Goal: Task Accomplishment & Management: Complete application form

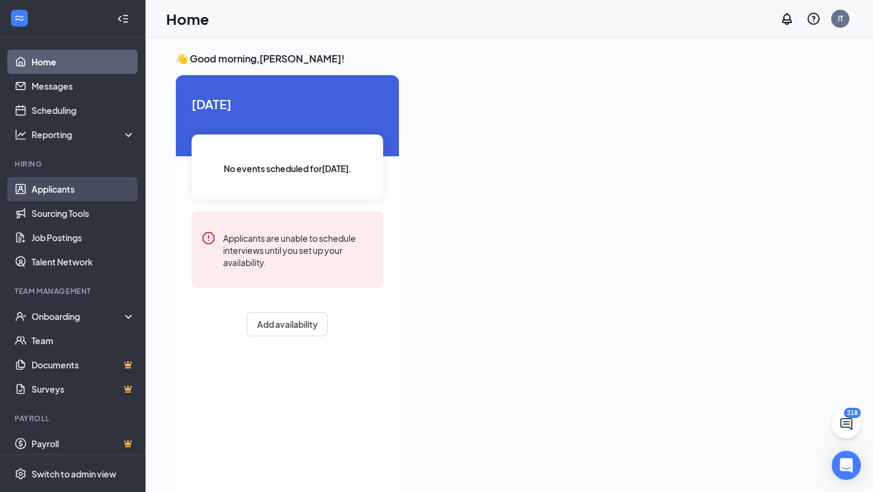
click at [56, 188] on link "Applicants" at bounding box center [84, 189] width 104 height 24
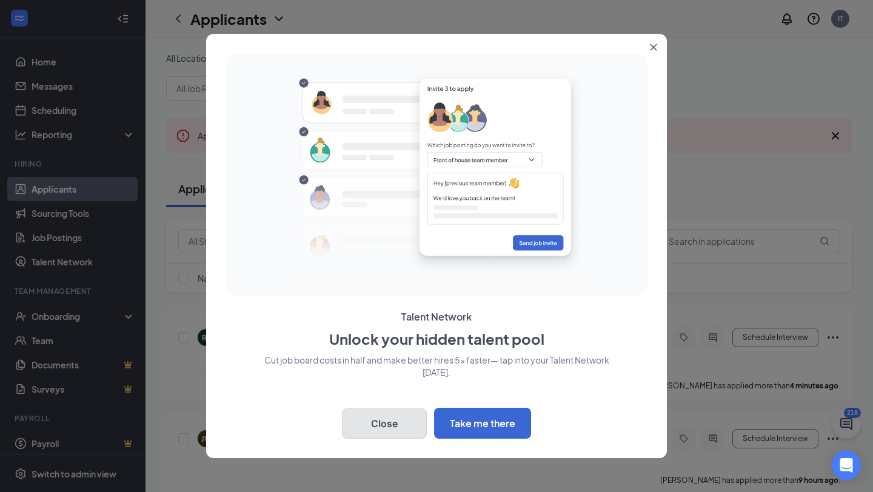
click at [383, 429] on button "Close" at bounding box center [384, 424] width 85 height 30
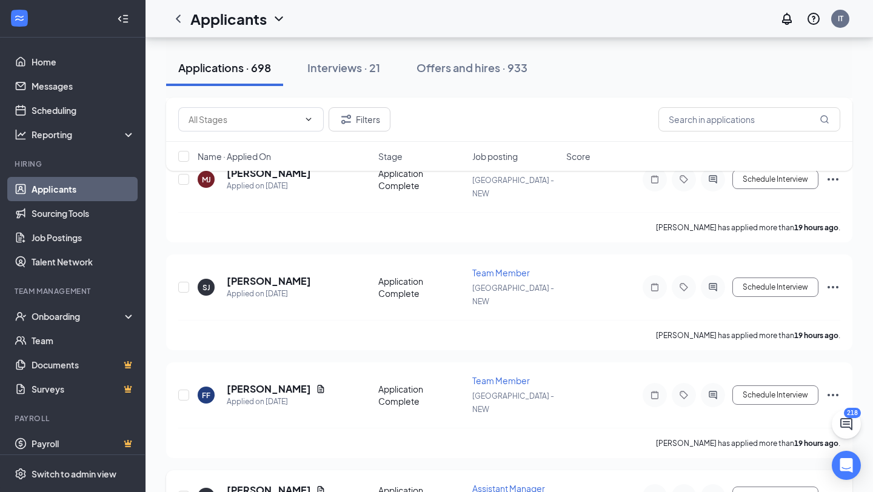
scroll to position [1929, 0]
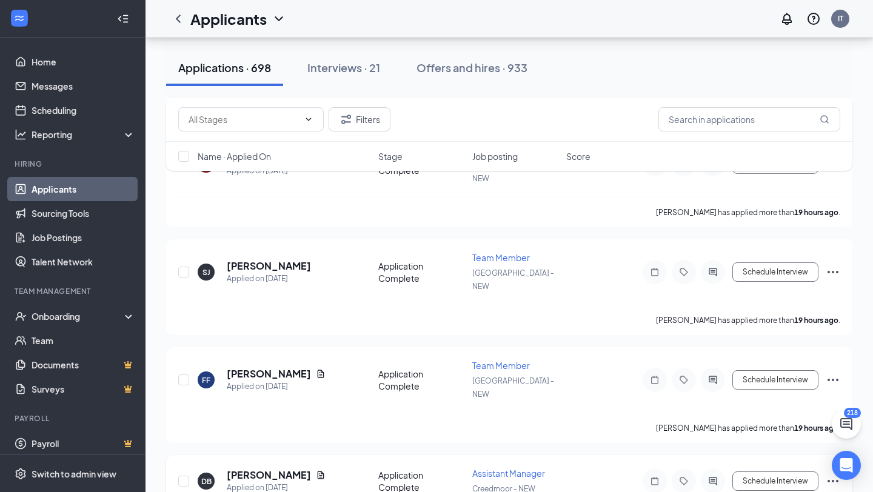
click at [267, 469] on h5 "[PERSON_NAME]" at bounding box center [269, 475] width 84 height 13
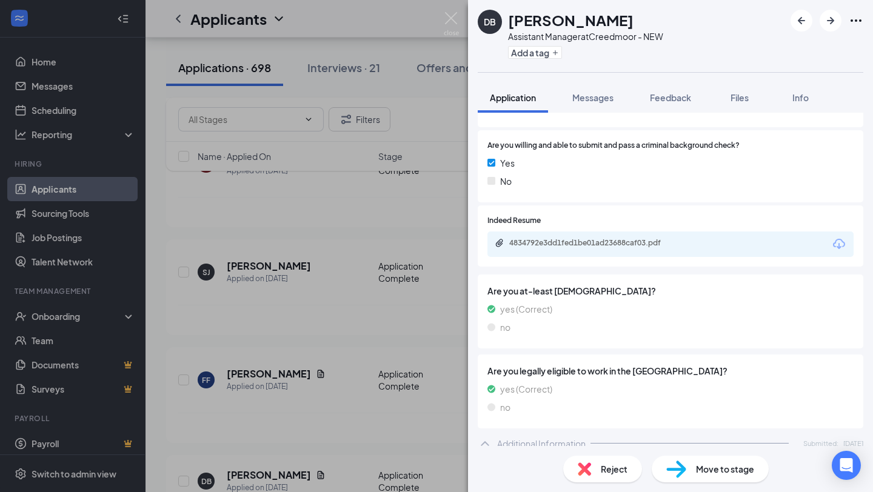
scroll to position [255, 0]
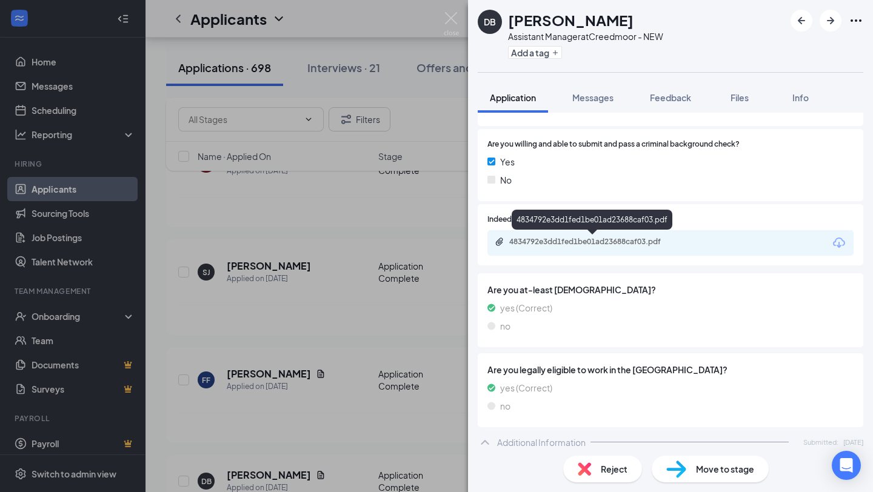
click at [580, 246] on div "4834792e3dd1fed1be01ad23688caf03.pdf" at bounding box center [594, 242] width 170 height 10
click at [591, 99] on span "Messages" at bounding box center [592, 97] width 41 height 11
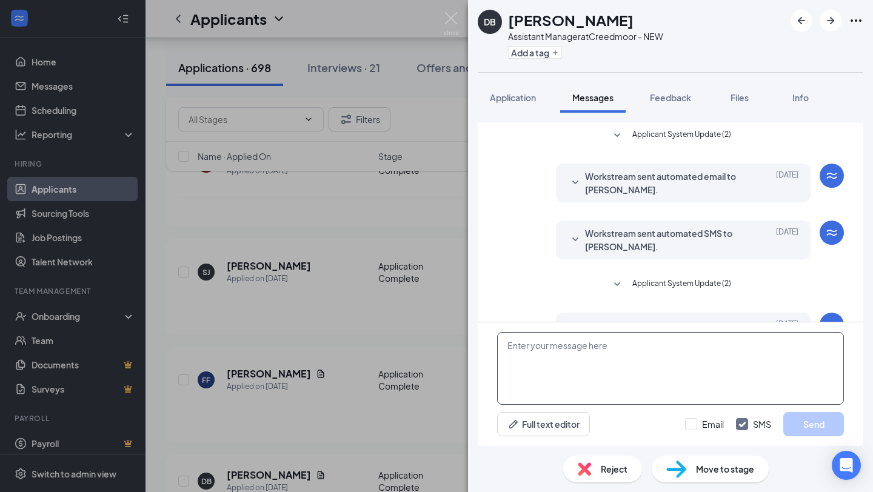
click at [612, 367] on textarea at bounding box center [670, 368] width 347 height 73
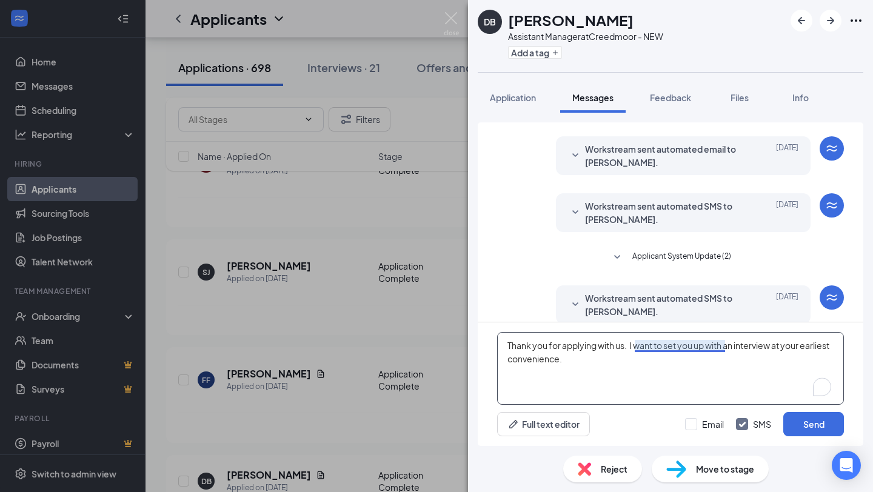
scroll to position [42, 0]
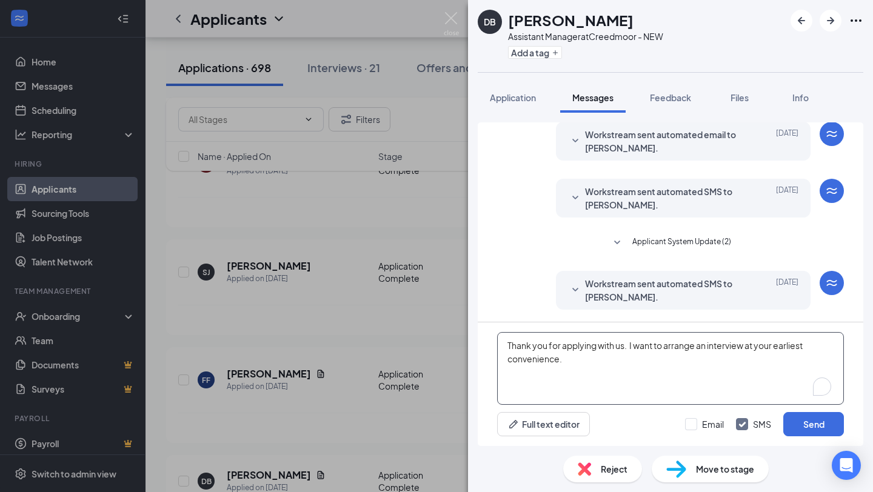
drag, startPoint x: 565, startPoint y: 360, endPoint x: 503, endPoint y: 340, distance: 65.6
click at [503, 340] on textarea "Thank you for applying with us. I want to arrange an interview at your earliest…" at bounding box center [670, 368] width 347 height 73
click at [746, 390] on textarea "Thank you for applying with us. I want to arrange an interview at your earliest…" at bounding box center [670, 368] width 347 height 73
type textarea "Thank you for applying with us. I want to arrange an interview at your earliest…"
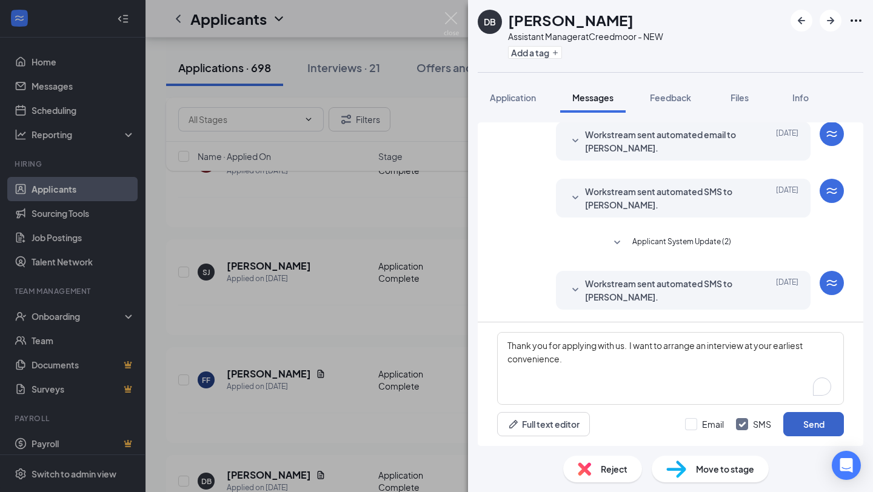
click at [798, 429] on button "Send" at bounding box center [813, 424] width 61 height 24
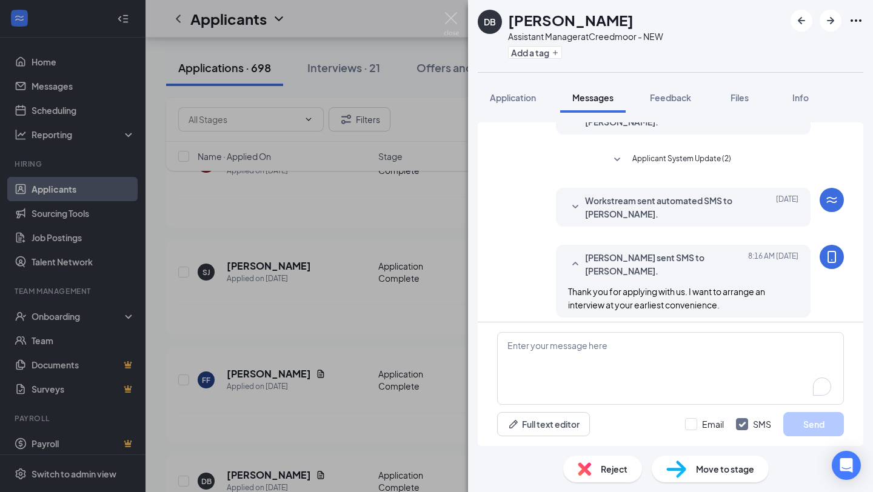
scroll to position [133, 0]
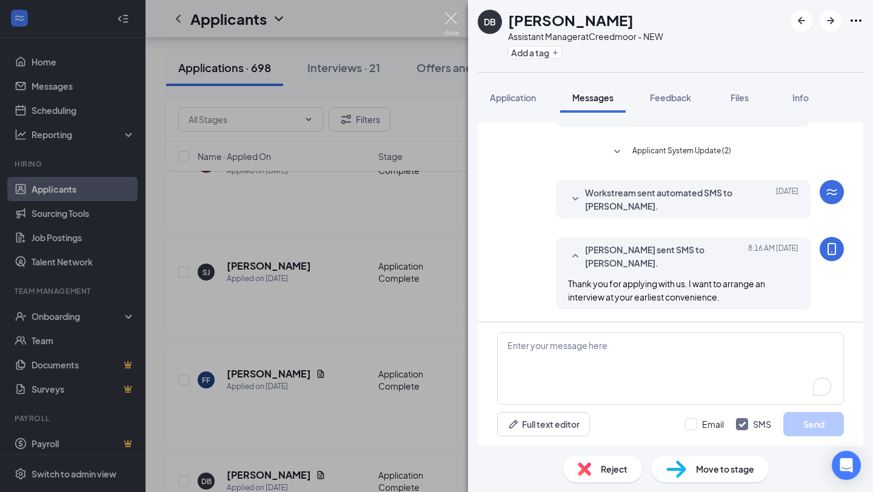
click at [450, 19] on img at bounding box center [451, 24] width 15 height 24
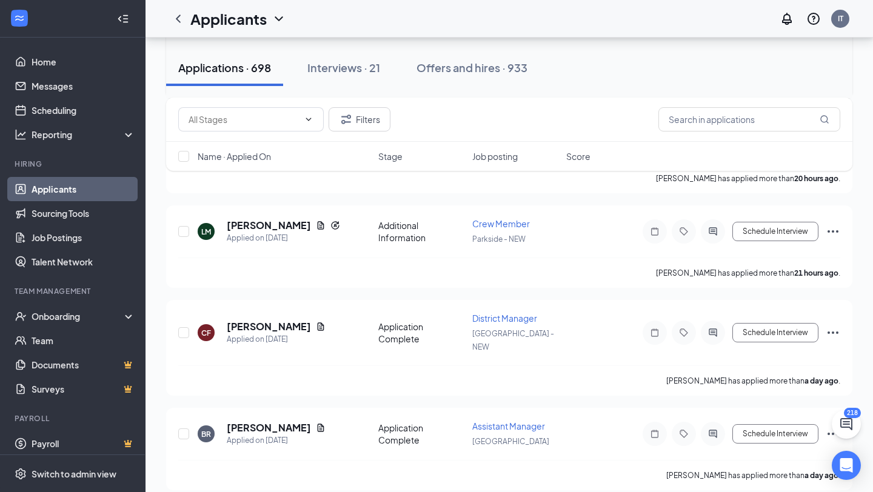
scroll to position [2276, 0]
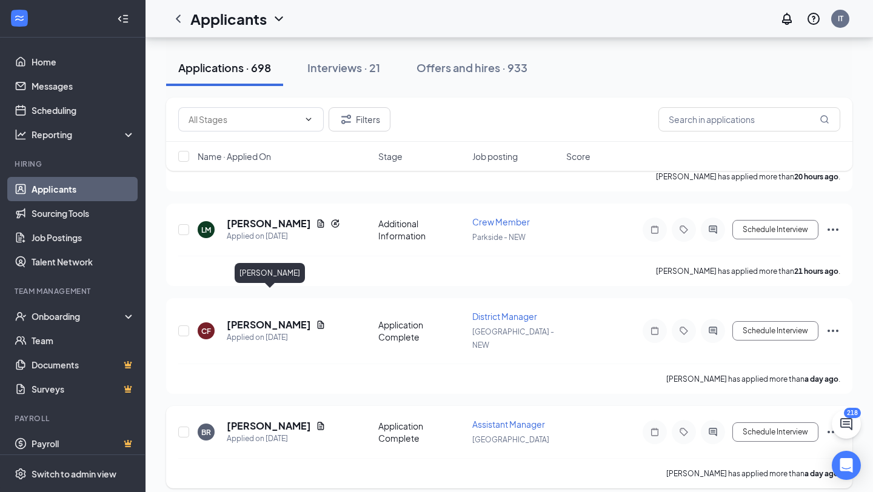
click at [266, 420] on h5 "[PERSON_NAME]" at bounding box center [269, 426] width 84 height 13
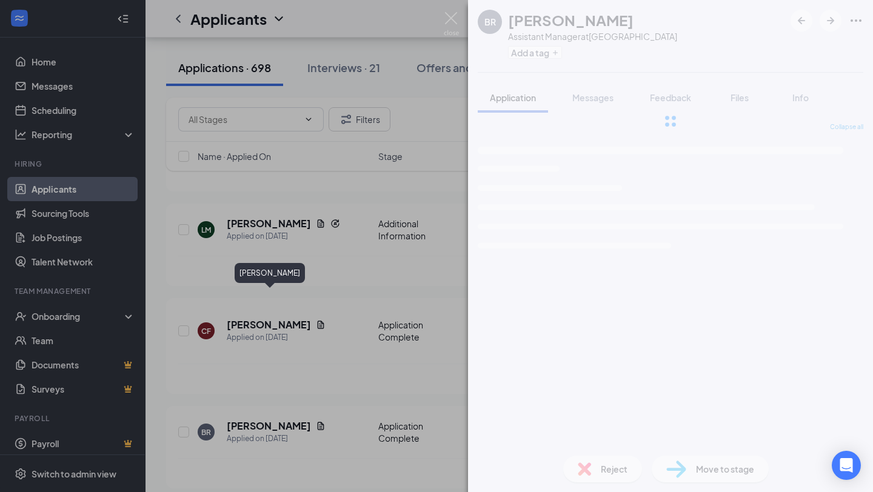
click at [301, 299] on div "BR Brandon Rauenhorst Assistant Manager at Rolesville Add a tag Application Mes…" at bounding box center [436, 246] width 873 height 492
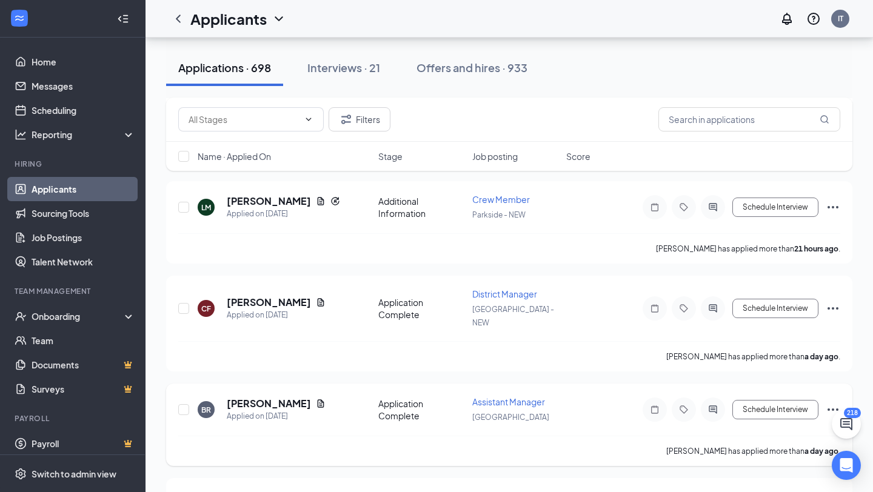
scroll to position [2316, 0]
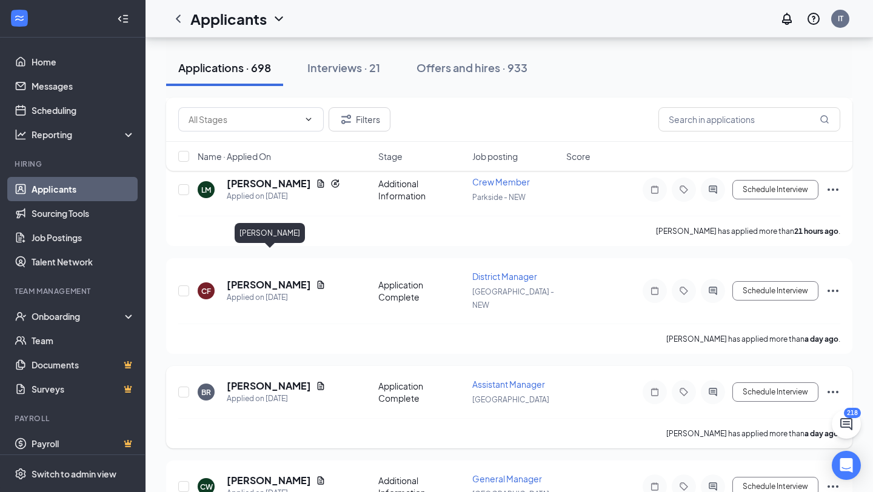
click at [273, 380] on h5 "[PERSON_NAME]" at bounding box center [269, 386] width 84 height 13
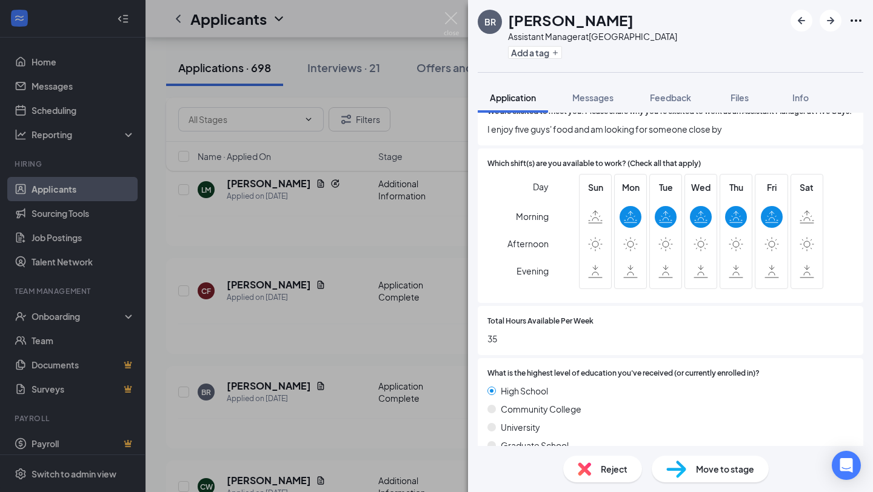
scroll to position [615, 0]
click at [451, 22] on img at bounding box center [451, 24] width 15 height 24
click at [452, 13] on div "Applicants IT" at bounding box center [510, 19] width 728 height 38
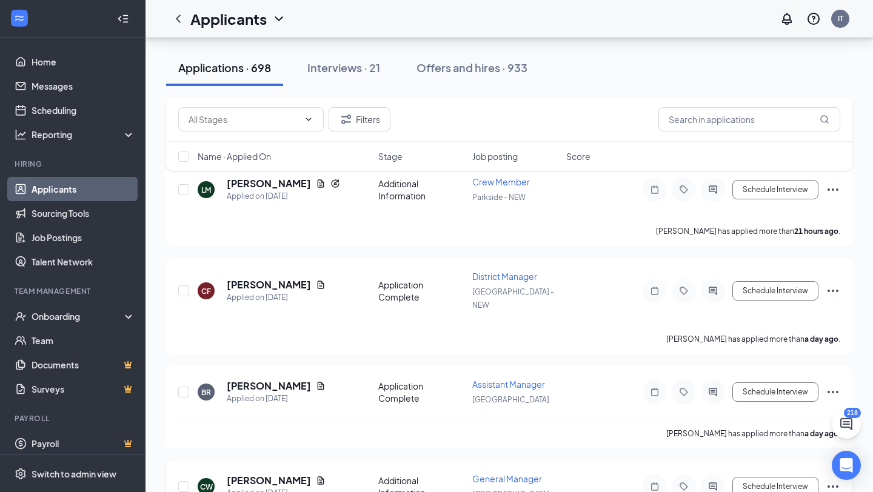
scroll to position [2342, 0]
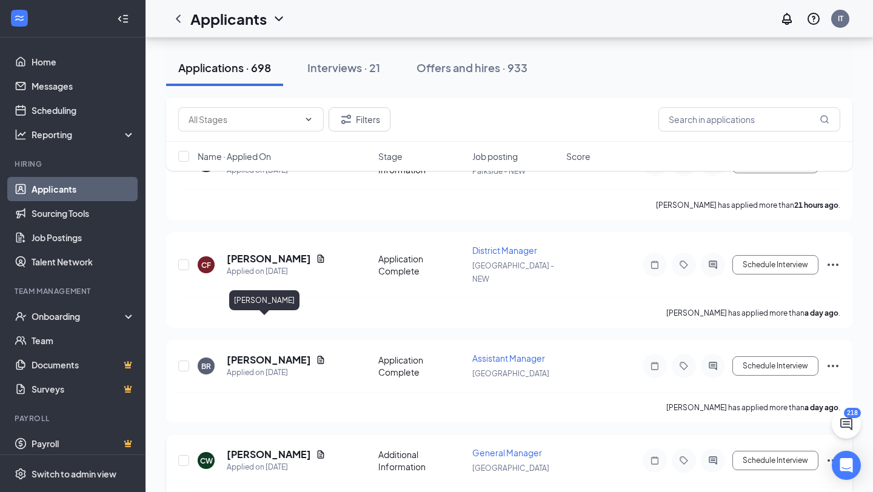
click at [246, 448] on h5 "[PERSON_NAME]" at bounding box center [269, 454] width 84 height 13
click at [264, 327] on div at bounding box center [436, 246] width 873 height 492
click at [260, 448] on h5 "[PERSON_NAME]" at bounding box center [269, 454] width 84 height 13
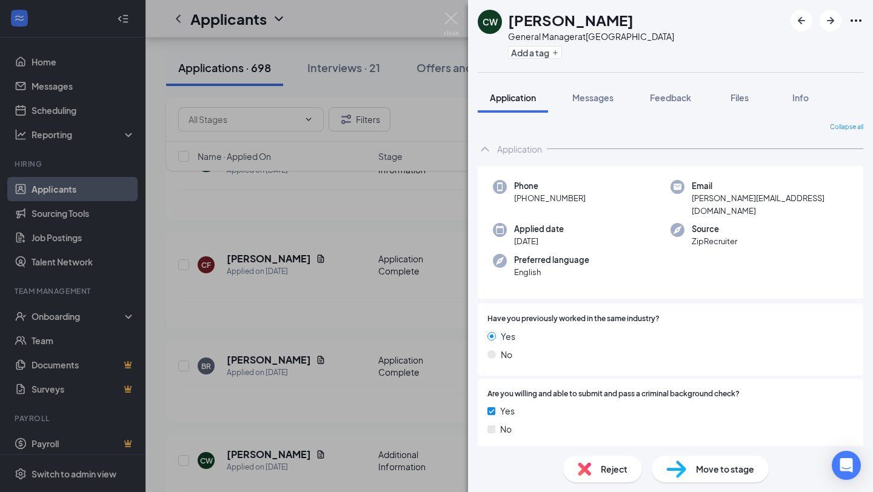
scroll to position [166, 0]
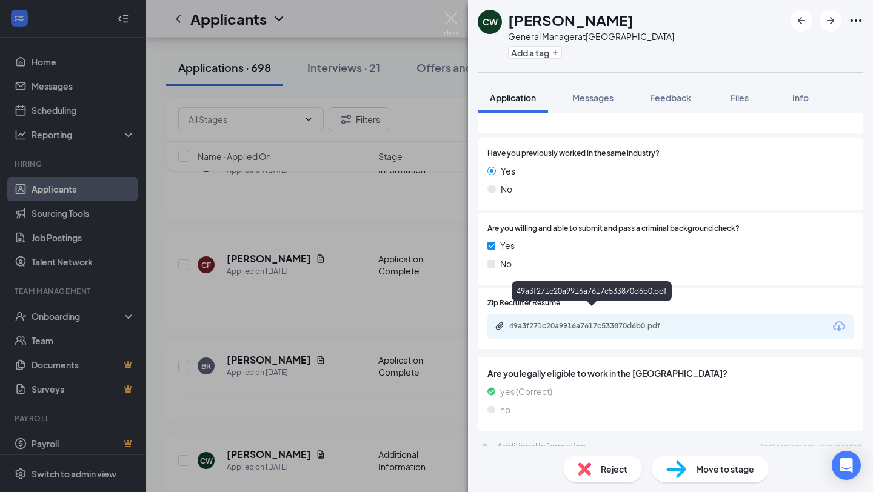
click at [581, 321] on div "49a3f271c20a9916a7617c533870d6b0.pdf" at bounding box center [594, 326] width 170 height 10
click at [454, 15] on img at bounding box center [451, 24] width 15 height 24
click at [450, 18] on img at bounding box center [451, 24] width 15 height 24
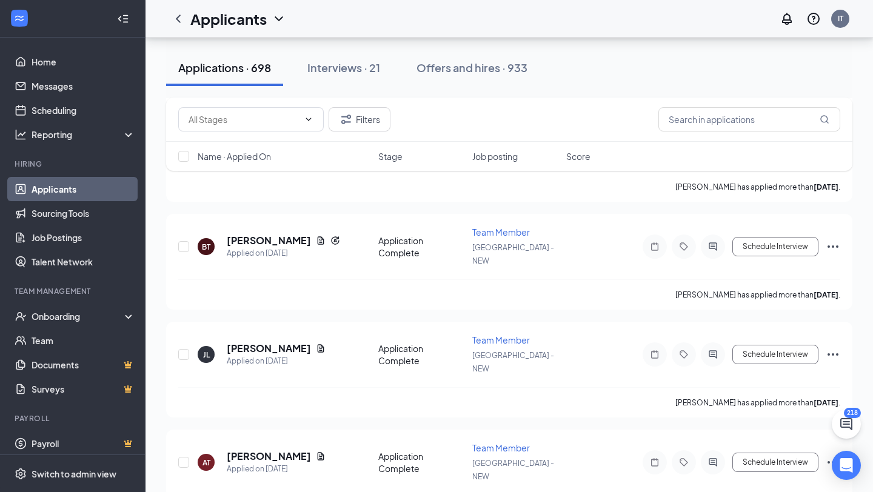
scroll to position [7337, 0]
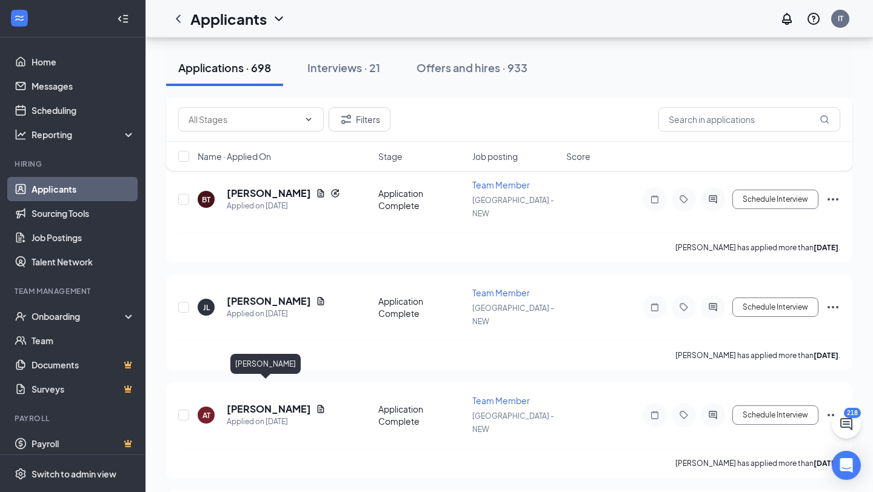
click at [247, 393] on div at bounding box center [436, 246] width 873 height 492
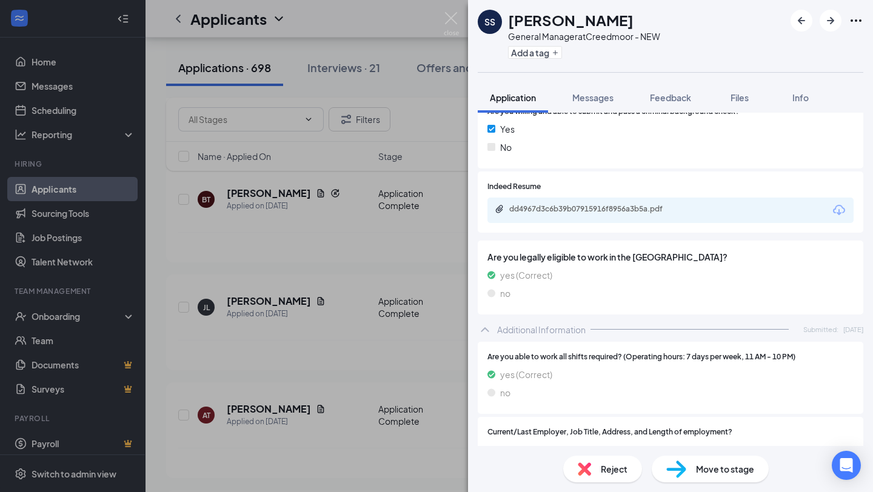
scroll to position [302, 0]
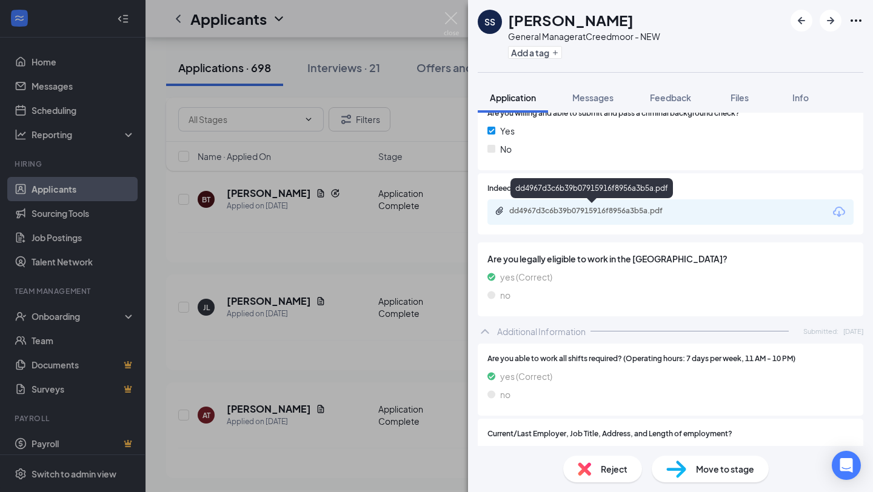
click at [628, 211] on div "dd4967d3c6b39b07915916f8956a3b5a.pdf" at bounding box center [594, 211] width 170 height 10
click at [585, 99] on span "Messages" at bounding box center [592, 97] width 41 height 11
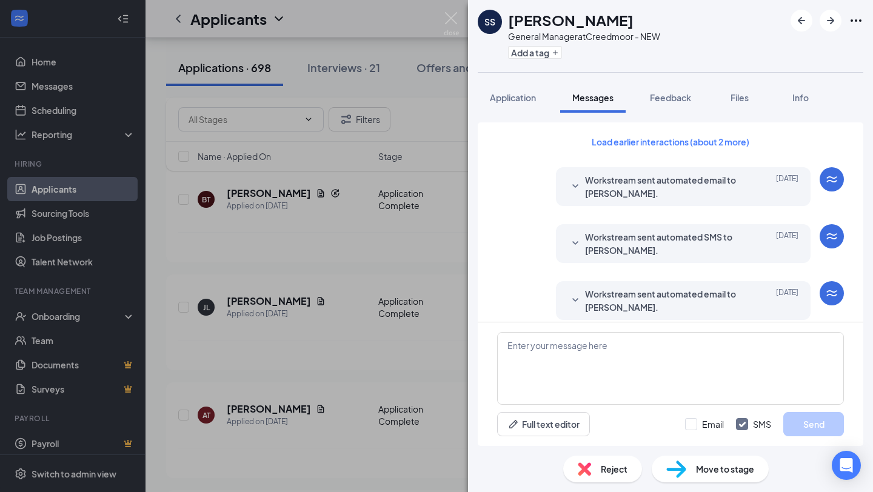
scroll to position [330, 0]
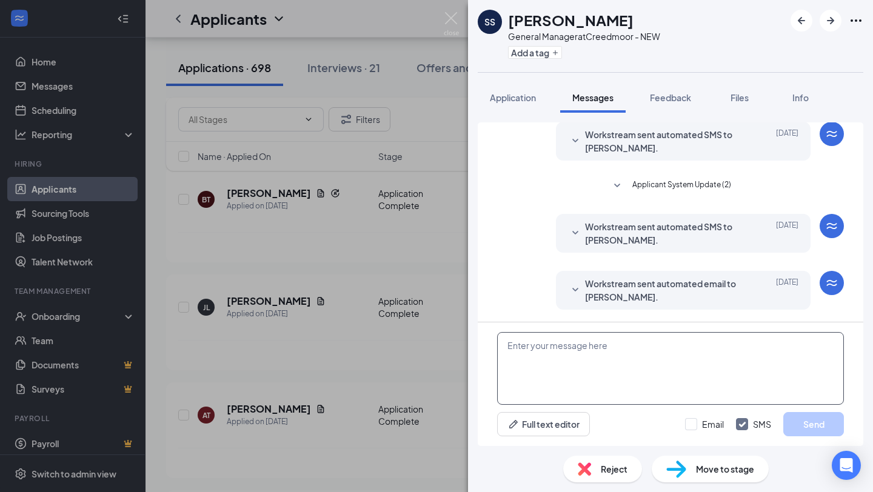
click at [536, 335] on textarea at bounding box center [670, 368] width 347 height 73
click at [530, 347] on textarea "To enrich screen reader interactions, please activate Accessibility in Grammarl…" at bounding box center [670, 368] width 347 height 73
paste textarea "Thank you for applying with us. I want to arrange an interview at your earliest…"
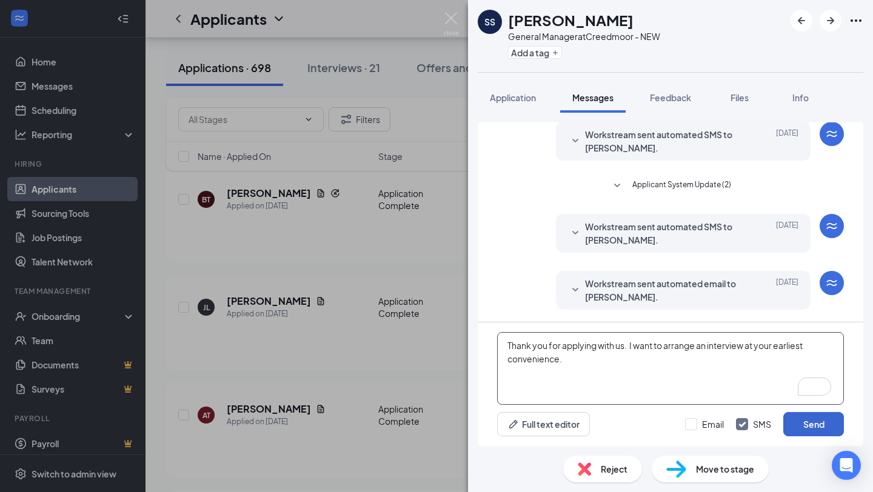
type textarea "Thank you for applying with us. I want to arrange an interview at your earliest…"
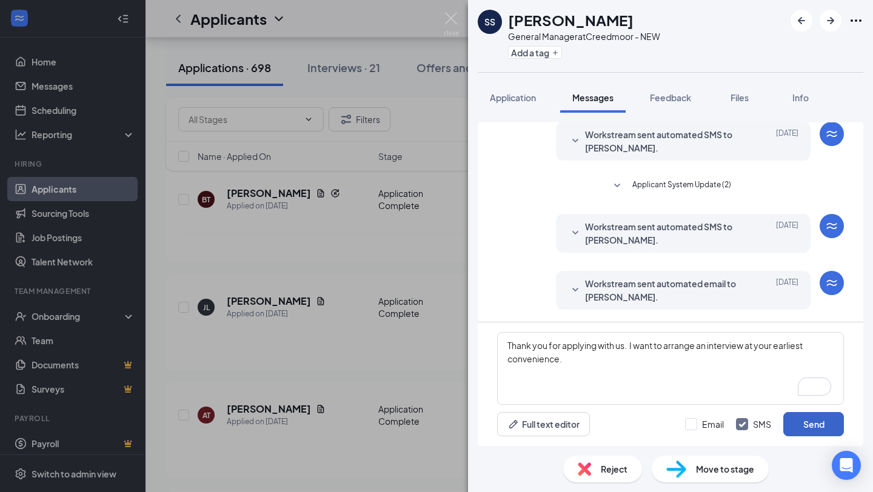
click at [822, 423] on button "Send" at bounding box center [813, 424] width 61 height 24
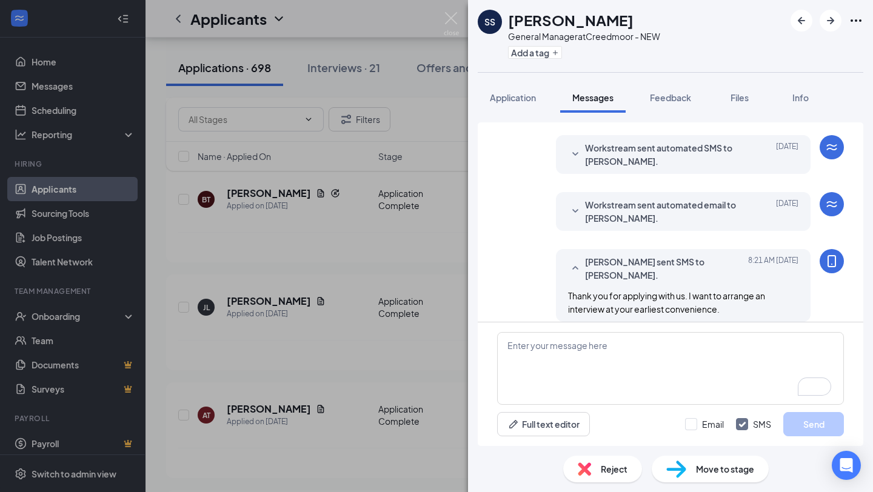
scroll to position [421, 0]
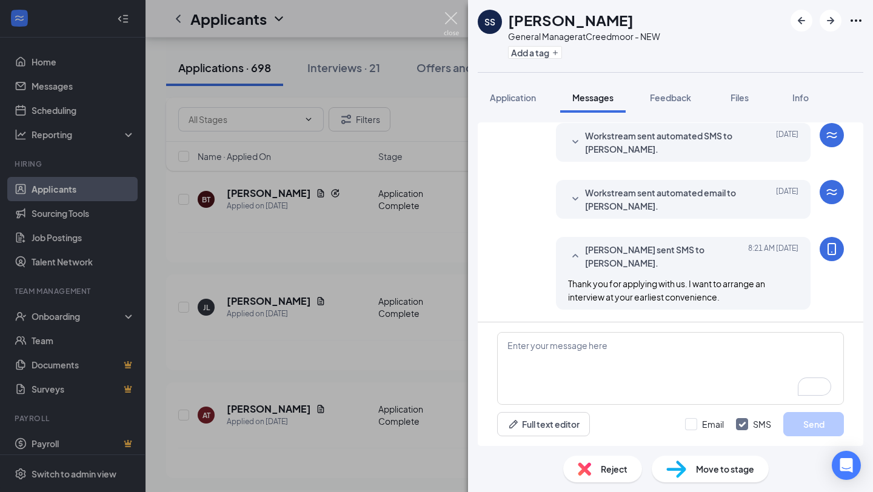
click at [449, 16] on img at bounding box center [451, 24] width 15 height 24
click at [451, 18] on img at bounding box center [451, 24] width 15 height 24
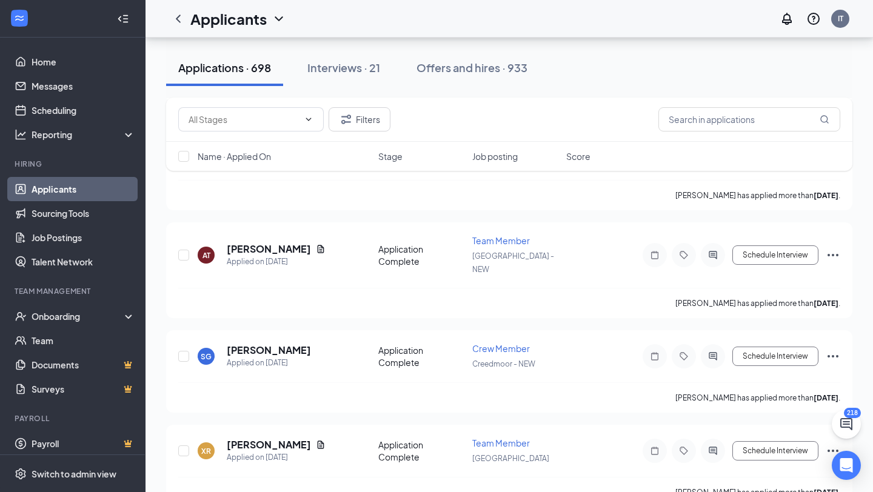
scroll to position [7511, 0]
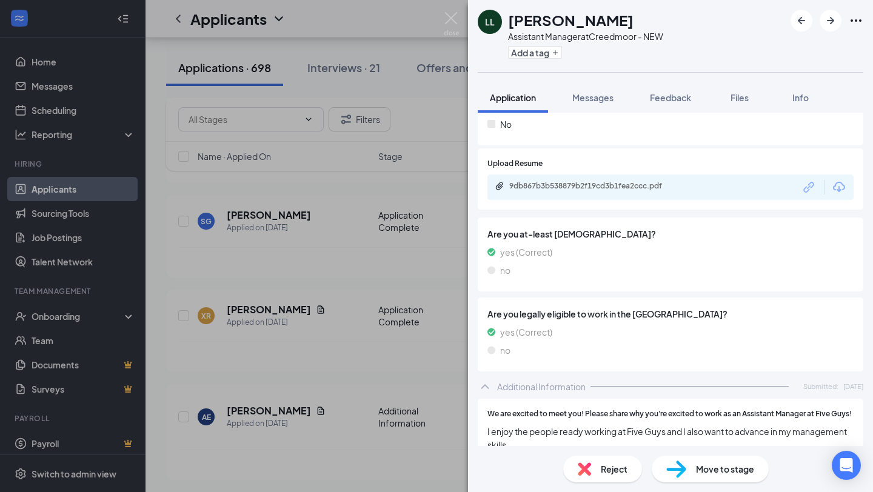
scroll to position [299, 0]
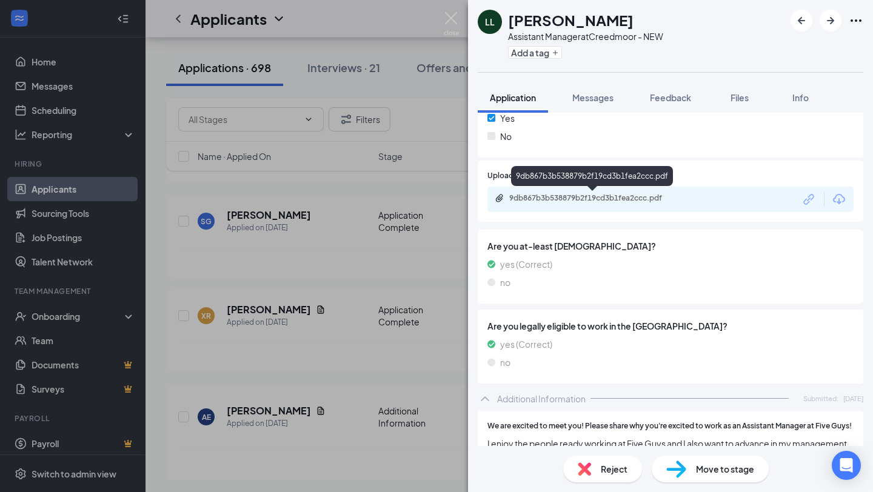
click at [589, 199] on div "9db867b3b538879b2f19cd3b1fea2ccc.pdf" at bounding box center [594, 198] width 170 height 10
click at [591, 99] on span "Messages" at bounding box center [592, 97] width 41 height 11
click at [592, 96] on span "Messages" at bounding box center [592, 97] width 41 height 11
click at [604, 100] on span "Messages" at bounding box center [592, 97] width 41 height 11
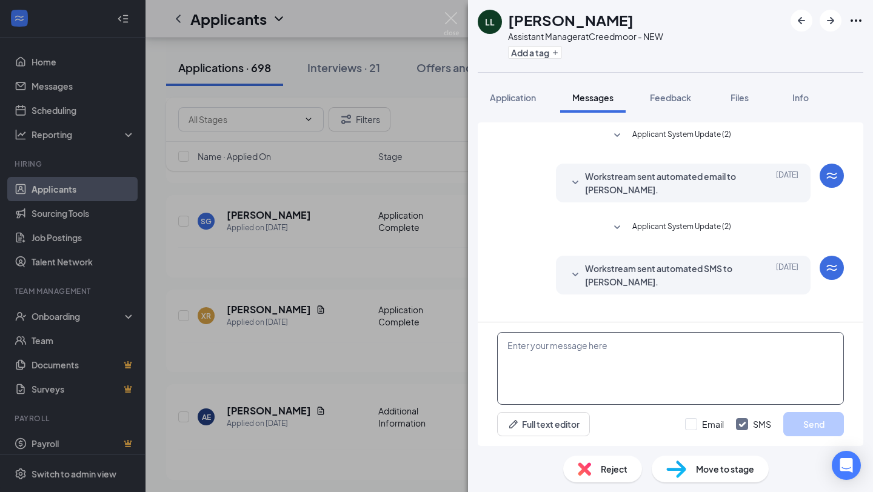
click at [541, 349] on textarea at bounding box center [670, 368] width 347 height 73
paste textarea "Thank you for applying with us. I want to arrange an interview at your earliest…"
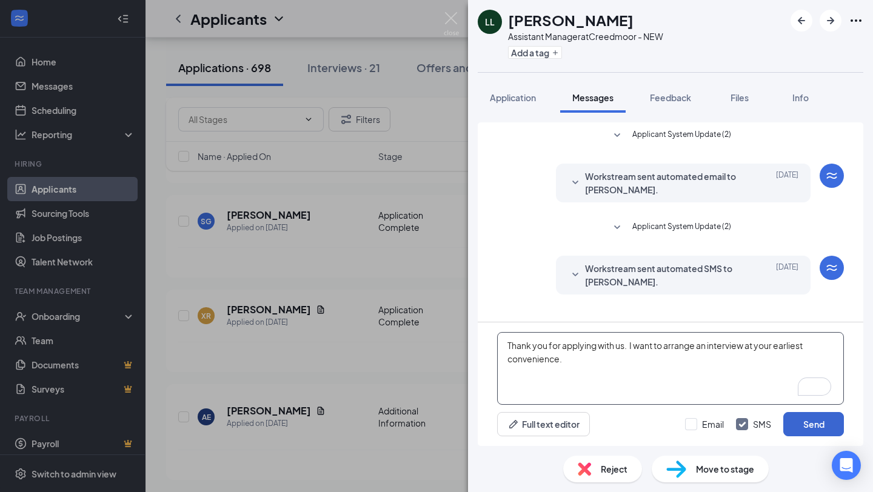
type textarea "Thank you for applying with us. I want to arrange an interview at your earliest…"
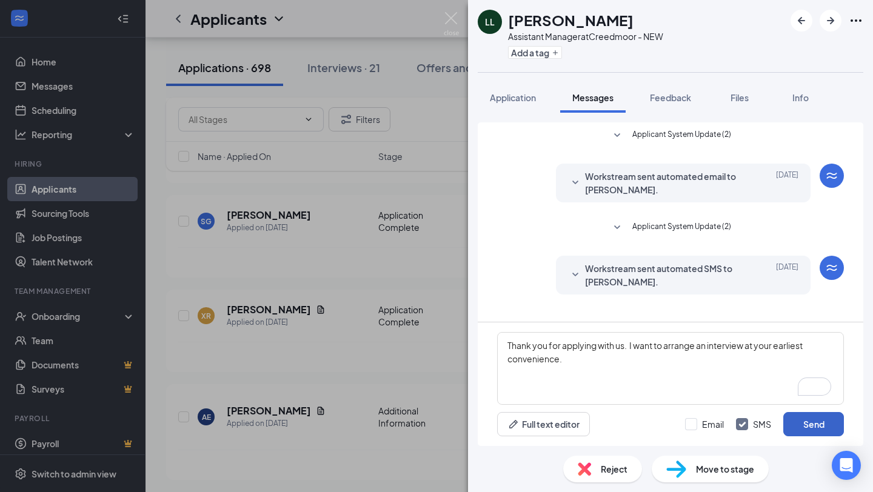
click at [799, 427] on button "Send" at bounding box center [813, 424] width 61 height 24
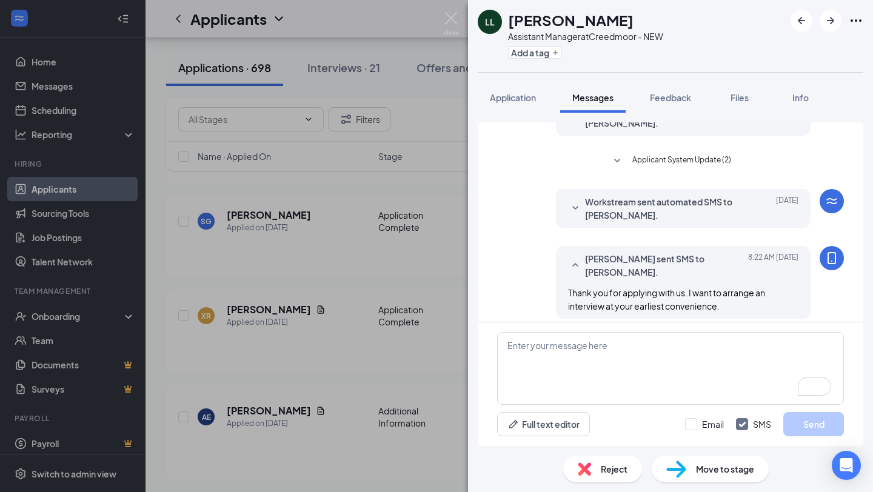
scroll to position [76, 0]
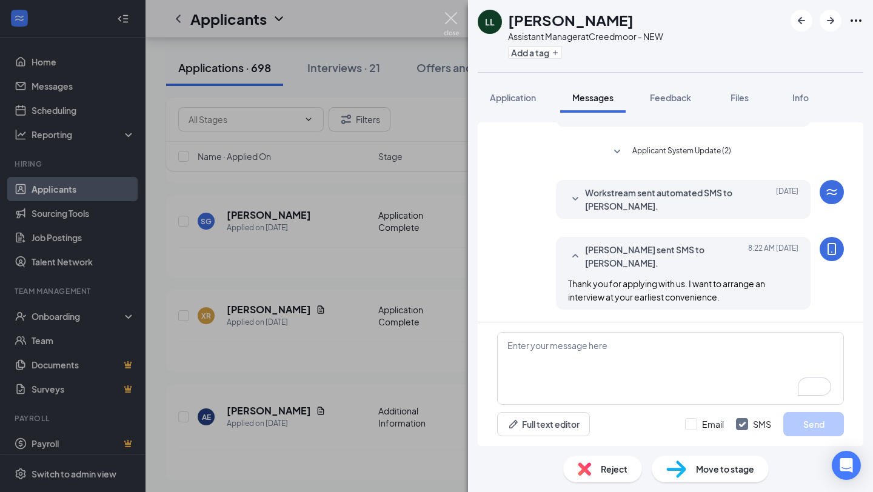
click at [447, 21] on img at bounding box center [451, 24] width 15 height 24
click at [457, 16] on div "Applicants IT" at bounding box center [510, 19] width 728 height 38
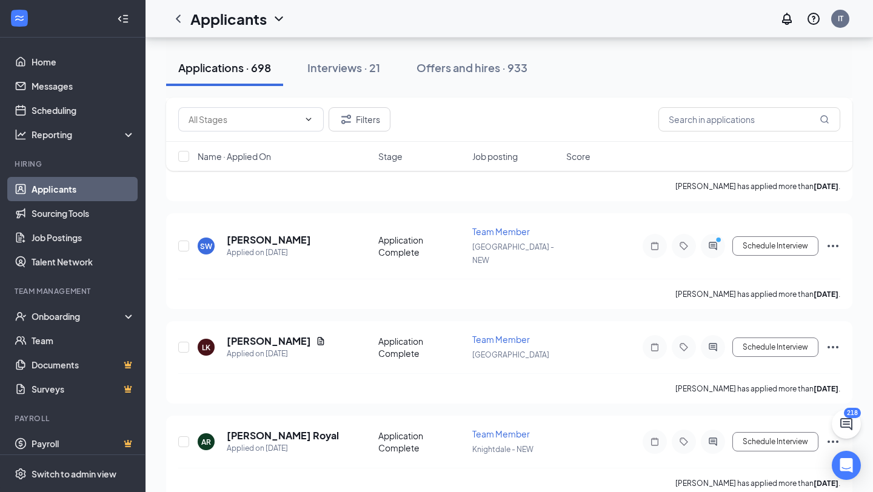
scroll to position [10846, 0]
